Goal: Go to known website: Access a specific website the user already knows

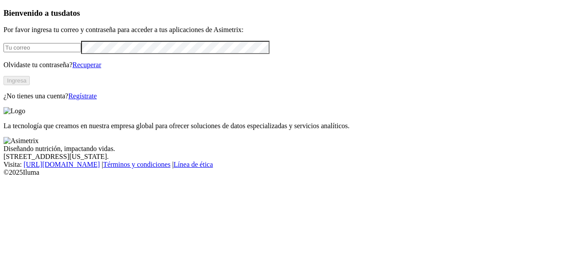
type input "[PERSON_NAME][EMAIL_ADDRESS][PERSON_NAME][DOMAIN_NAME]"
click at [30, 85] on button "Ingresa" at bounding box center [17, 80] width 26 height 9
